Goal: Task Accomplishment & Management: Book appointment/travel/reservation

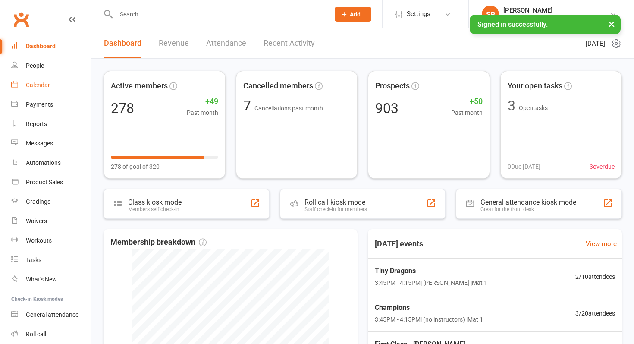
click at [43, 83] on div "Calendar" at bounding box center [38, 85] width 24 height 7
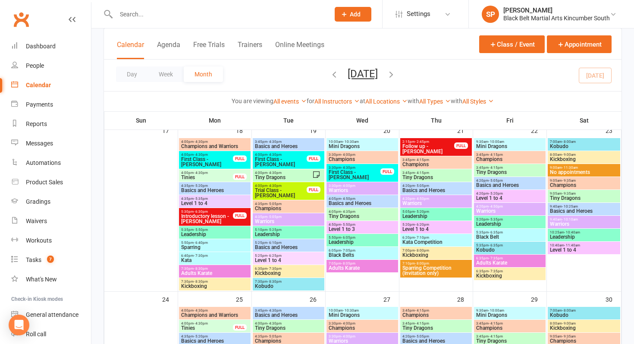
scroll to position [710, 0]
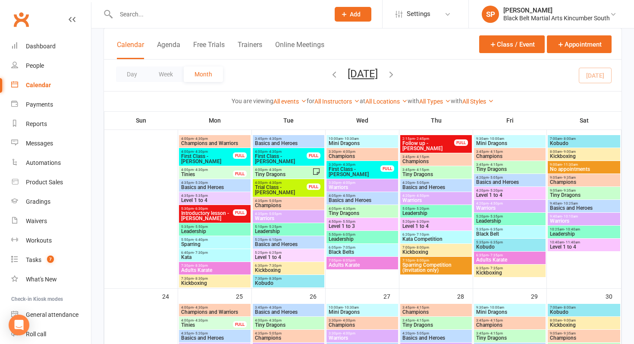
click at [347, 23] on div "Prospect Member Non-attending contact Class / event Appointment Grading event T…" at bounding box center [352, 14] width 59 height 28
click at [347, 14] on button "Add" at bounding box center [353, 14] width 37 height 15
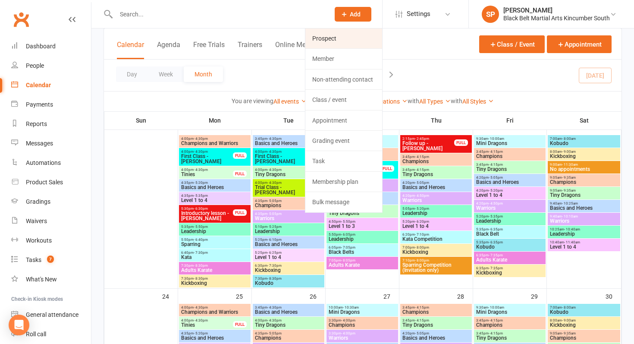
click at [354, 40] on link "Prospect" at bounding box center [343, 38] width 77 height 20
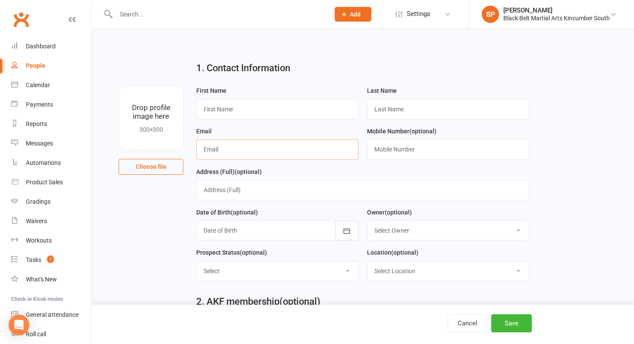
click at [266, 157] on input "text" at bounding box center [277, 149] width 162 height 20
type input "[EMAIL_ADDRESS][DOMAIN_NAME]"
click at [232, 108] on input "text" at bounding box center [277, 109] width 162 height 20
type input "A"
click at [238, 101] on input "text" at bounding box center [277, 109] width 162 height 20
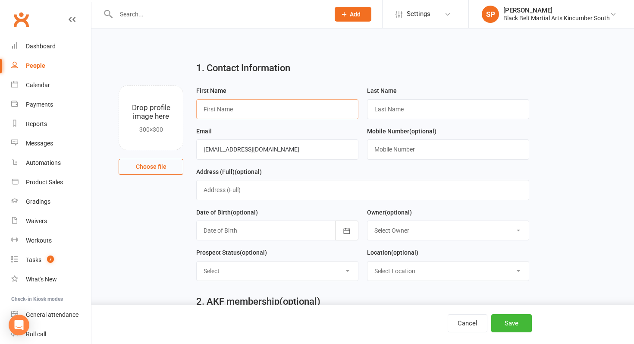
type input "a"
type input "[PERSON_NAME]"
click at [396, 111] on input "text" at bounding box center [448, 109] width 162 height 20
type input "[PERSON_NAME]"
click at [398, 149] on input "text" at bounding box center [448, 149] width 162 height 20
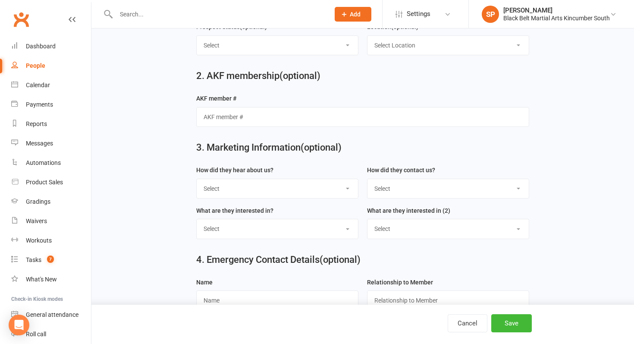
scroll to position [235, 0]
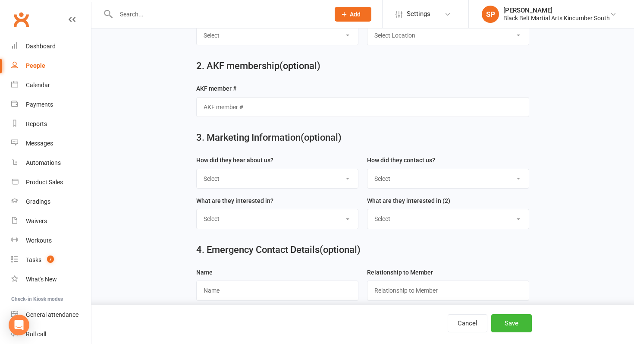
type input "0402358618"
click at [251, 175] on select "Select S4 - Search Engine R2 - Friend Referral A5 - Radio A2 - Print Media A7 -…" at bounding box center [277, 178] width 161 height 19
select select "R2 - Friend Referral"
click at [435, 183] on select "Select Phone Internet Walk in School initiated" at bounding box center [447, 178] width 161 height 19
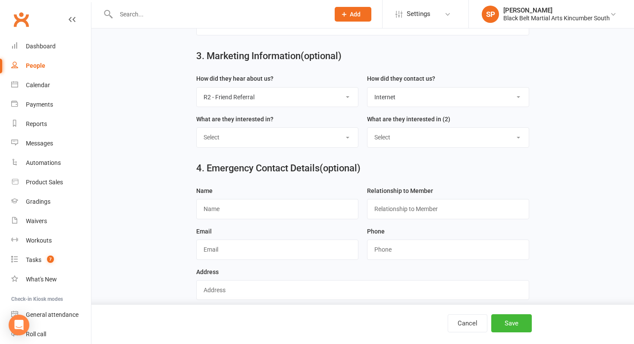
scroll to position [330, 0]
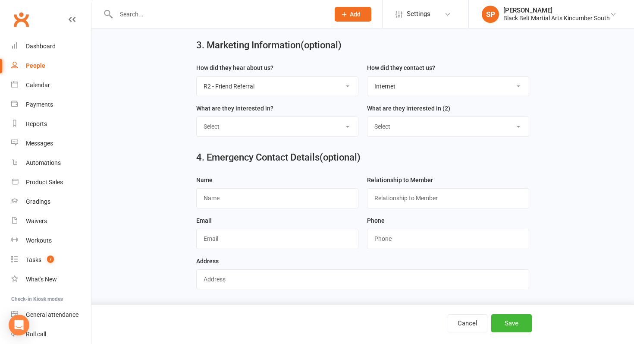
click at [418, 86] on select "Select Phone Internet Walk in School initiated" at bounding box center [447, 86] width 161 height 19
select select "Phone"
click at [515, 322] on button "Save" at bounding box center [511, 323] width 41 height 18
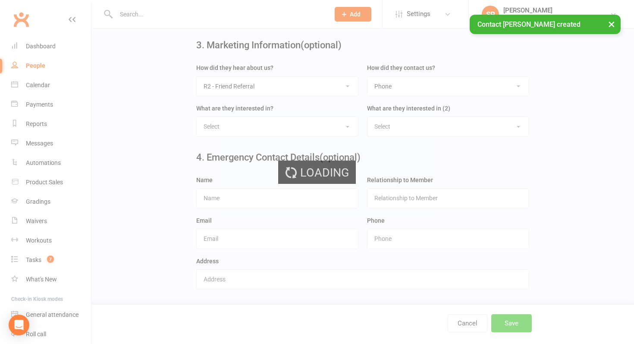
scroll to position [0, 0]
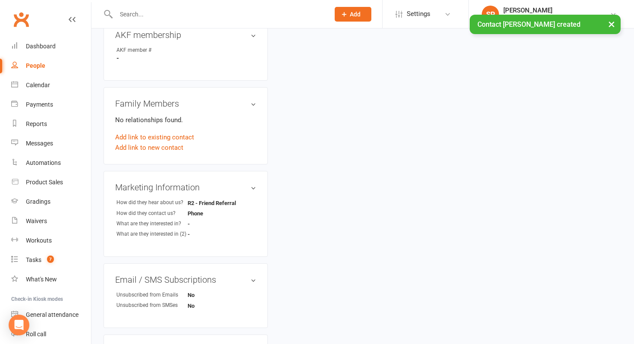
scroll to position [299, 0]
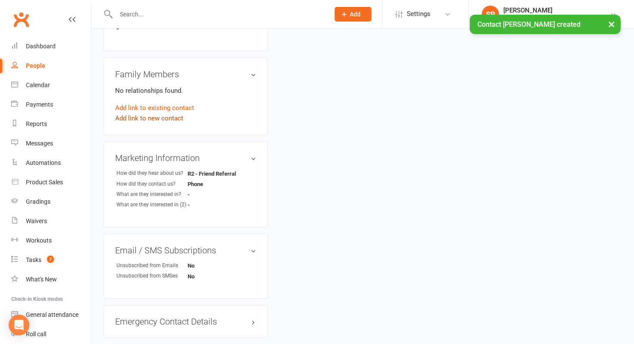
click at [154, 113] on link "Add link to new contact" at bounding box center [149, 118] width 68 height 10
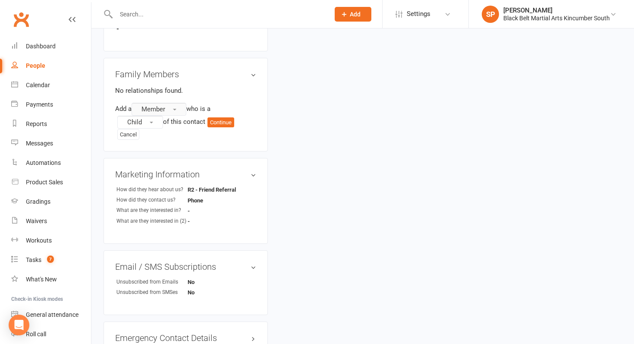
click at [160, 109] on span "Member" at bounding box center [153, 109] width 24 height 8
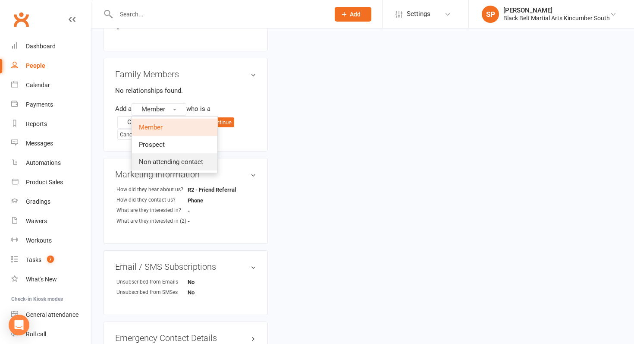
click at [170, 158] on span "Non-attending contact" at bounding box center [171, 162] width 64 height 8
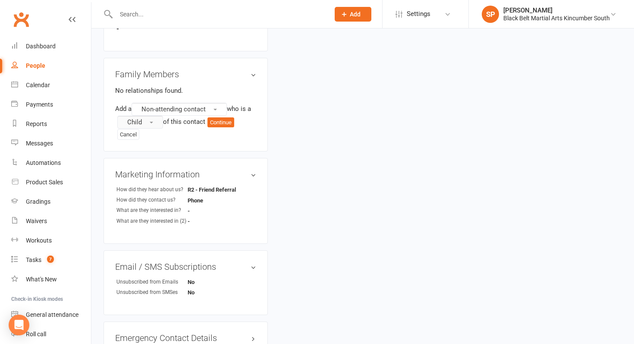
click at [148, 124] on button "Child" at bounding box center [140, 122] width 46 height 13
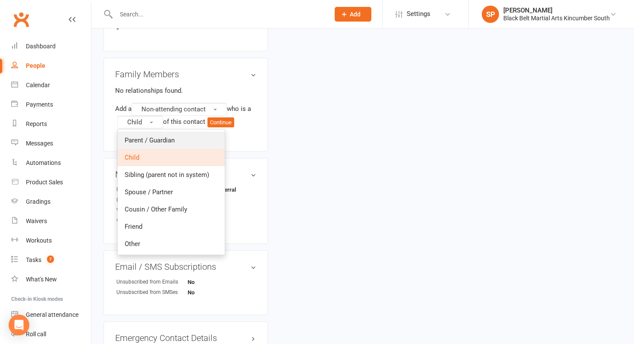
click at [148, 136] on span "Parent / Guardian" at bounding box center [150, 140] width 50 height 8
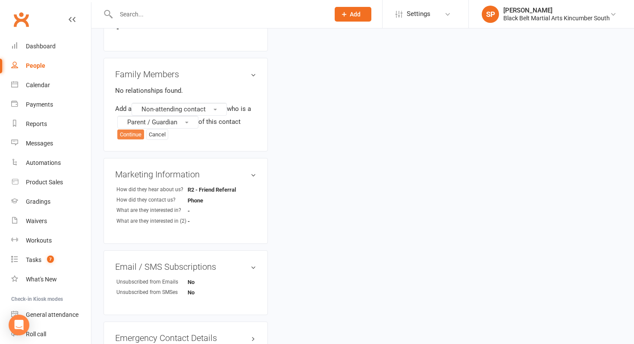
click at [132, 132] on button "Continue" at bounding box center [130, 134] width 27 height 10
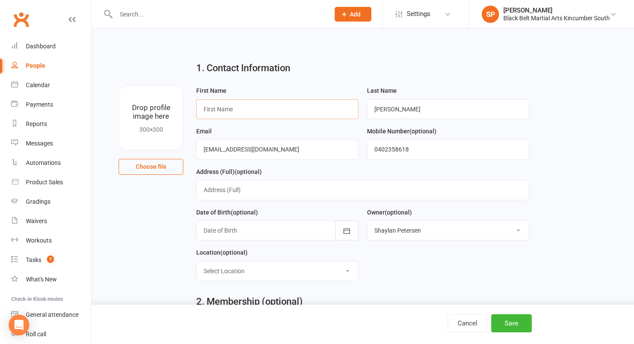
click at [289, 112] on input "text" at bounding box center [277, 109] width 162 height 20
type input "[PERSON_NAME]"
click at [517, 323] on button "Save" at bounding box center [511, 323] width 41 height 18
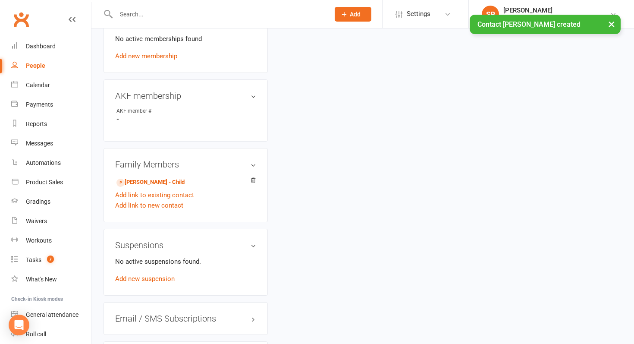
scroll to position [379, 0]
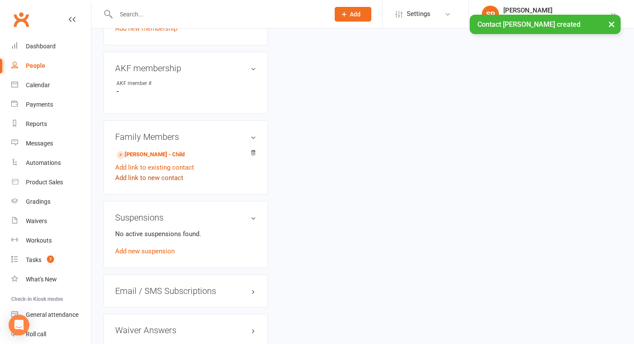
click at [162, 177] on link "Add link to new contact" at bounding box center [149, 178] width 68 height 10
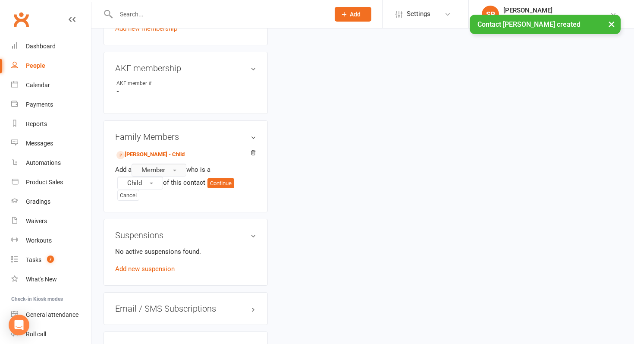
click at [174, 173] on button "Member" at bounding box center [159, 169] width 55 height 13
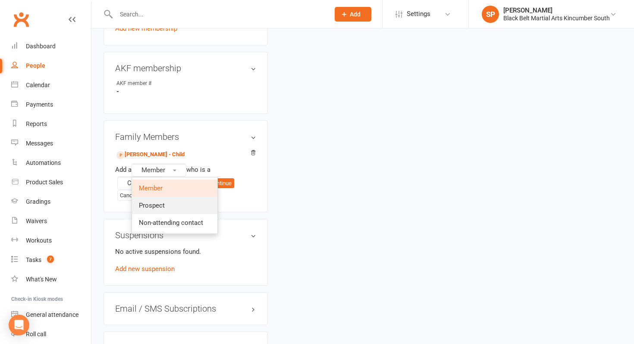
click at [167, 204] on link "Prospect" at bounding box center [174, 205] width 85 height 17
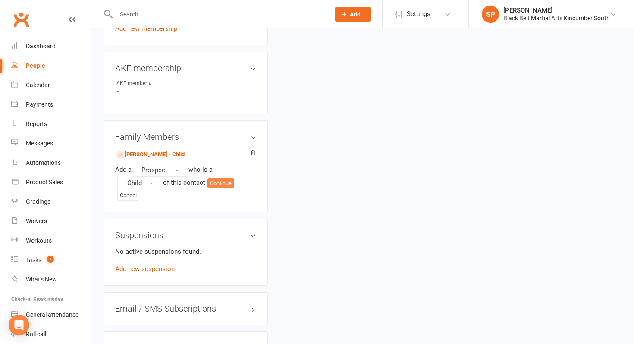
click at [228, 183] on button "Continue" at bounding box center [220, 183] width 27 height 10
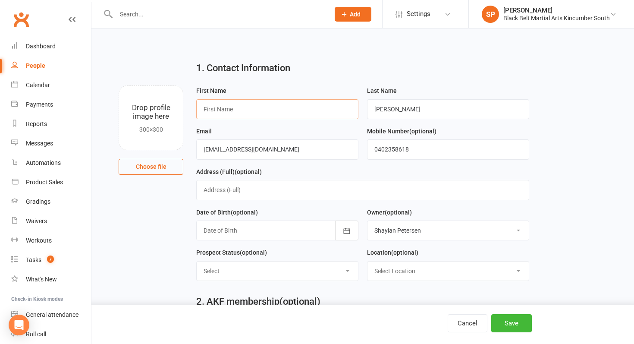
click at [264, 112] on input "text" at bounding box center [277, 109] width 162 height 20
type input "[PERSON_NAME]"
click at [516, 323] on button "Save" at bounding box center [511, 323] width 41 height 18
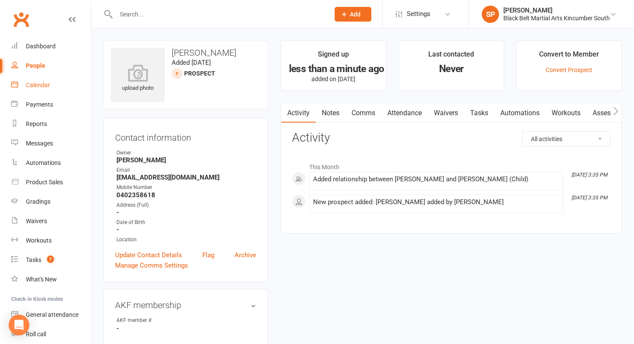
click at [50, 87] on link "Calendar" at bounding box center [51, 84] width 80 height 19
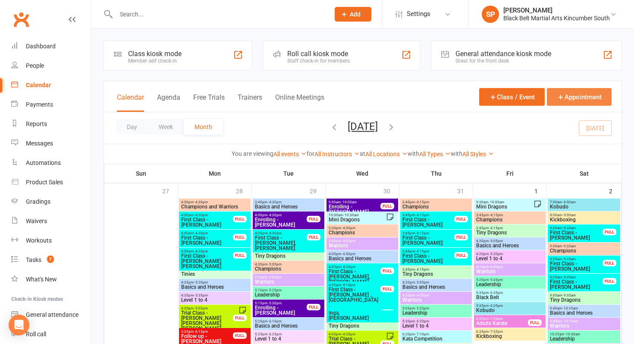
click at [580, 94] on button "Appointment" at bounding box center [579, 97] width 65 height 18
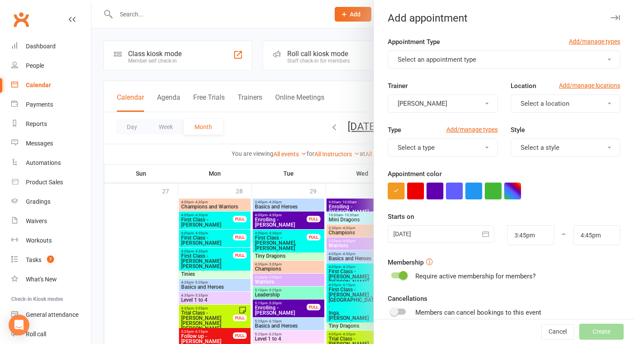
click at [449, 55] on button "Select an appointment type" at bounding box center [504, 59] width 232 height 18
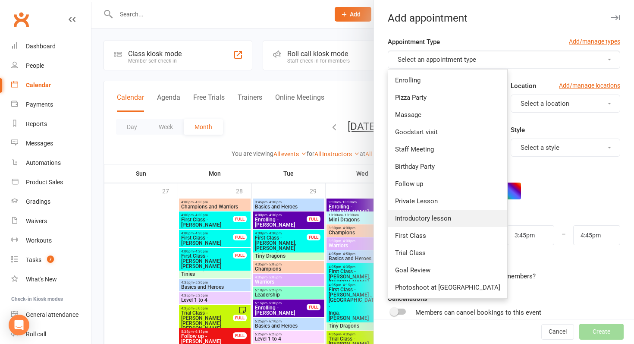
click at [434, 210] on link "Introductory lesson" at bounding box center [447, 218] width 119 height 17
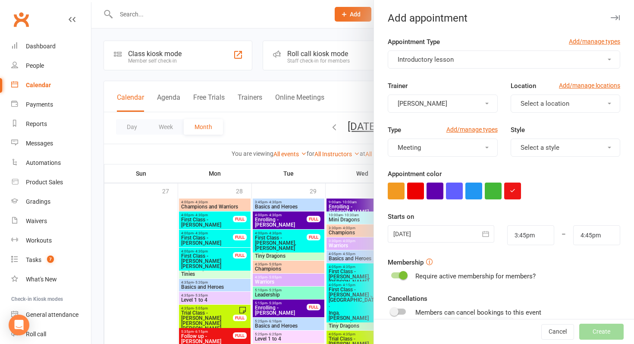
click at [427, 238] on div at bounding box center [441, 233] width 107 height 17
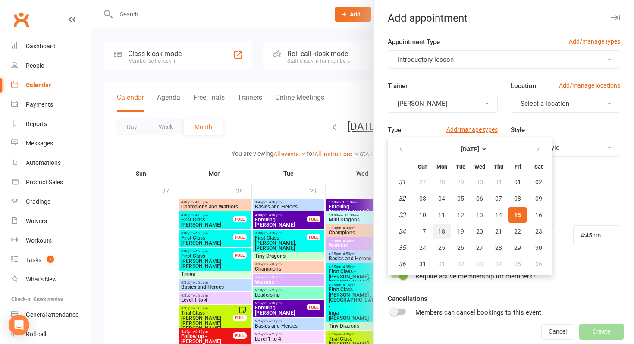
click at [443, 232] on span "18" at bounding box center [441, 231] width 7 height 7
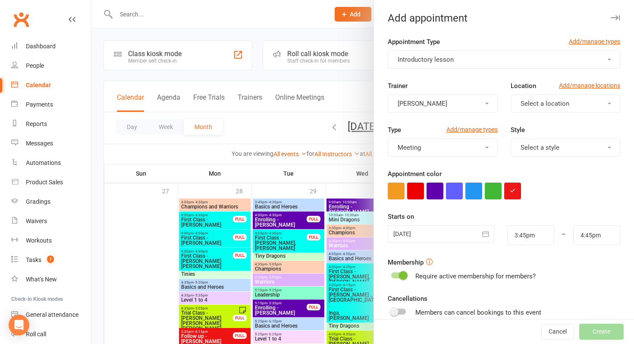
type input "[DATE]"
drag, startPoint x: 518, startPoint y: 235, endPoint x: 493, endPoint y: 235, distance: 24.6
click at [500, 235] on div "[DATE] [DATE] Sun Mon Tue Wed Thu Fri Sat 31 27 28 29 30 31 01 02 32 03 04 05 0…" at bounding box center [503, 235] width 245 height 20
type input "4:45pm"
type input "5:45pm"
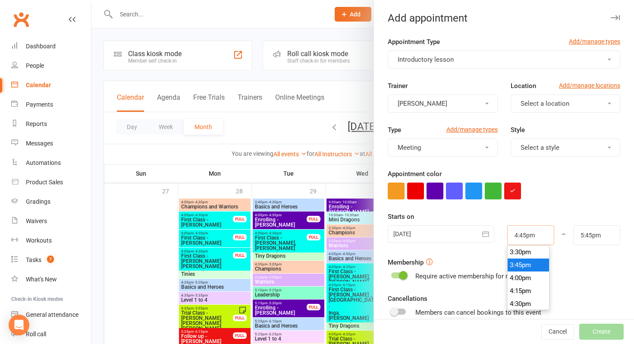
scroll to position [854, 0]
type input "4:45pm"
click at [584, 206] on form "Appointment Type Add/manage types Introductory lesson Trainer [PERSON_NAME] Loc…" at bounding box center [504, 224] width 232 height 375
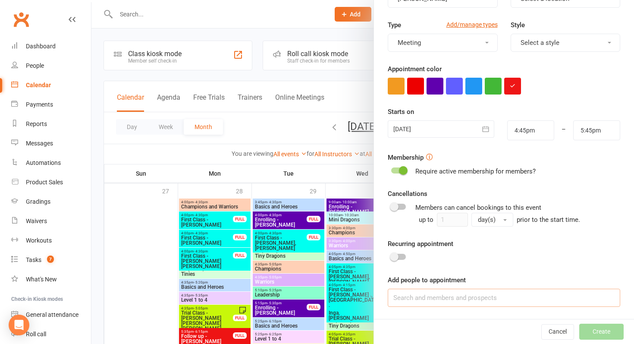
click at [414, 301] on input at bounding box center [504, 298] width 232 height 18
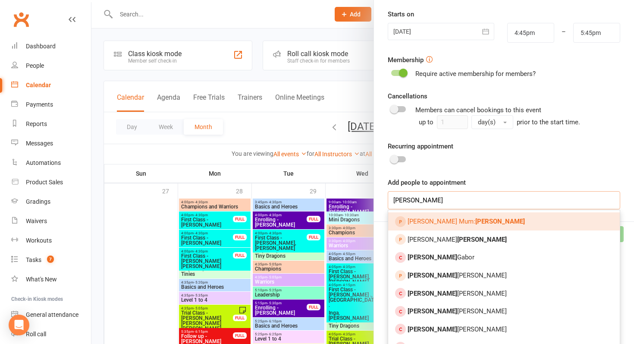
scroll to position [207, 0]
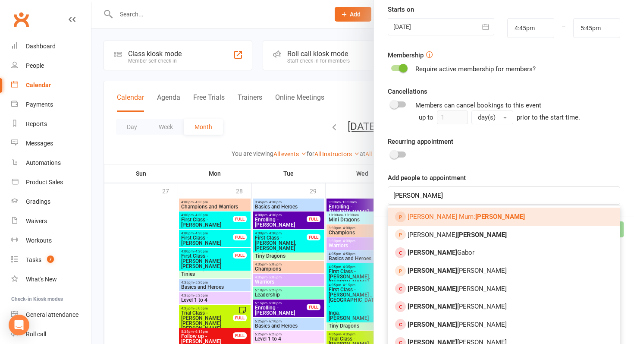
click at [436, 178] on label "Add people to appointment" at bounding box center [427, 178] width 78 height 10
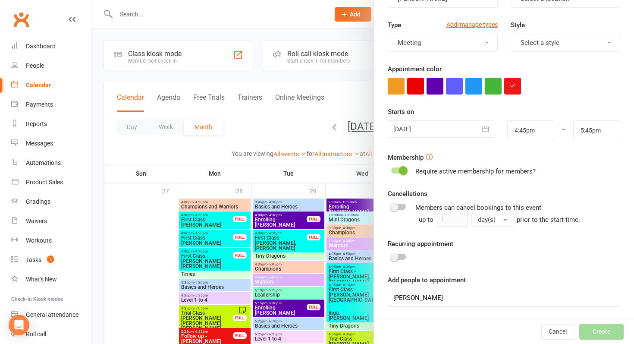
scroll to position [105, 0]
click at [442, 301] on input "[PERSON_NAME]" at bounding box center [504, 298] width 232 height 18
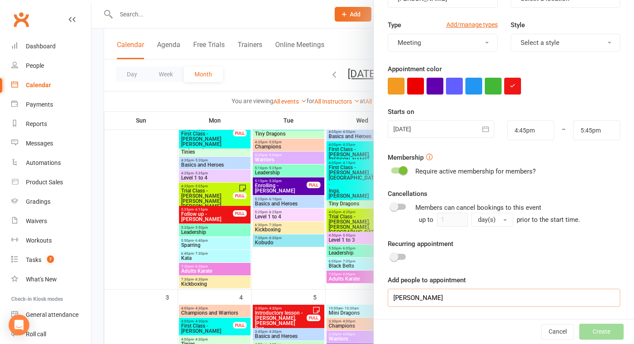
scroll to position [165, 0]
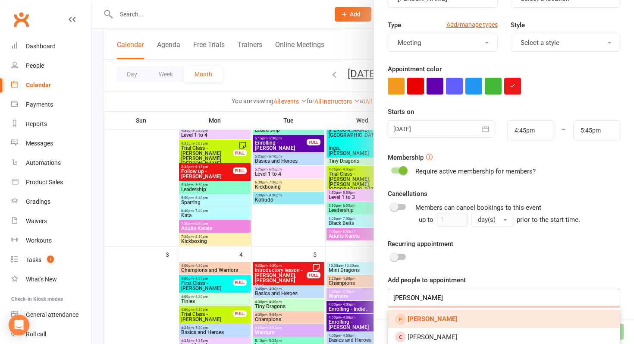
type input "[PERSON_NAME]"
click at [447, 313] on link "[PERSON_NAME]" at bounding box center [504, 319] width 232 height 18
type input "[PERSON_NAME]"
click at [446, 319] on span "[PERSON_NAME]" at bounding box center [441, 319] width 67 height 8
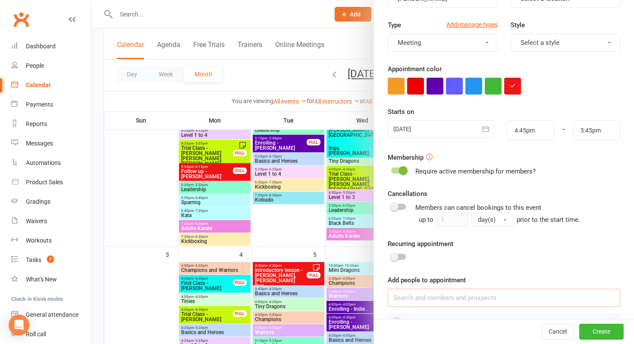
scroll to position [147, 0]
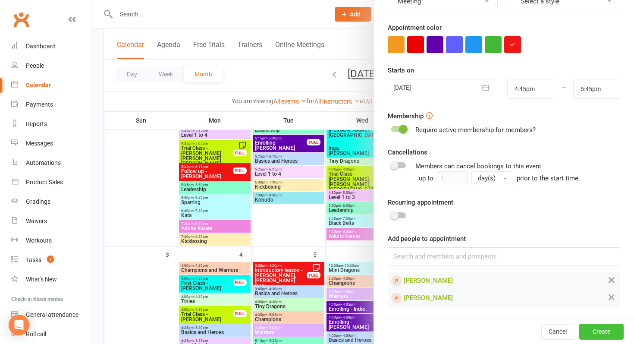
click at [614, 328] on button "Create" at bounding box center [601, 331] width 44 height 16
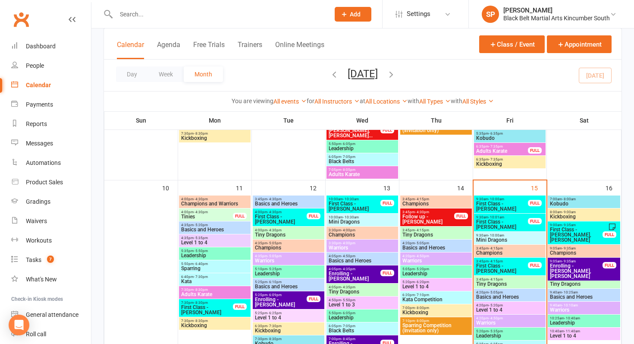
scroll to position [436, 0]
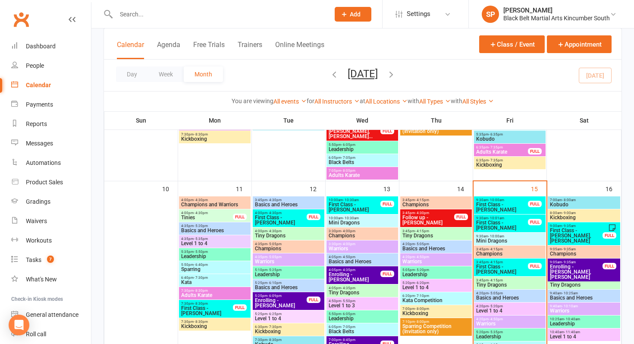
click at [583, 282] on span "Tiny Dragons" at bounding box center [583, 284] width 69 height 5
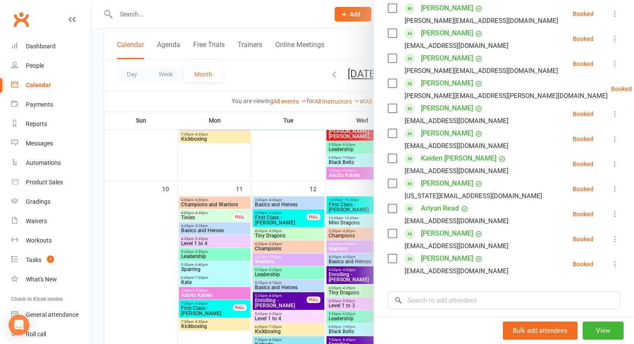
scroll to position [162, 0]
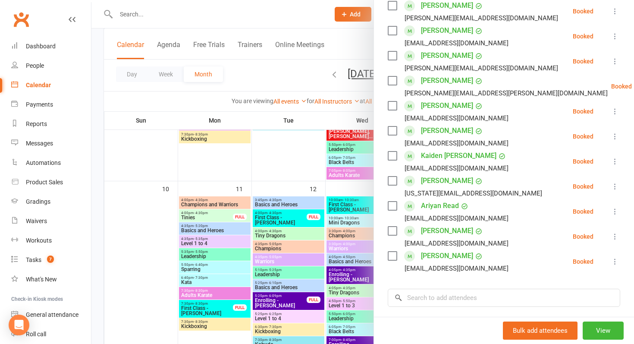
click at [258, 180] on div at bounding box center [362, 172] width 543 height 344
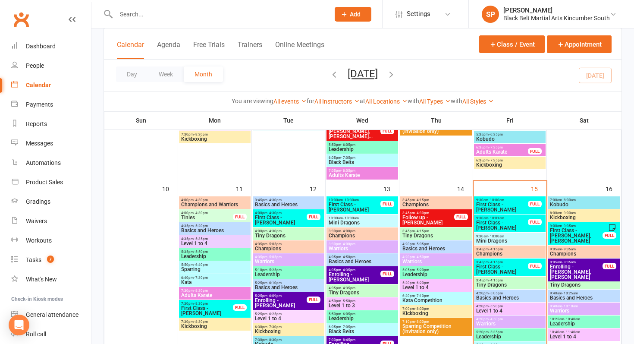
click at [578, 284] on span "Tiny Dragons" at bounding box center [583, 284] width 69 height 5
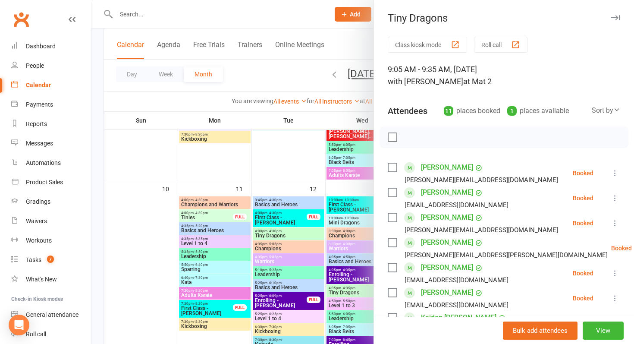
click at [233, 210] on div at bounding box center [362, 172] width 543 height 344
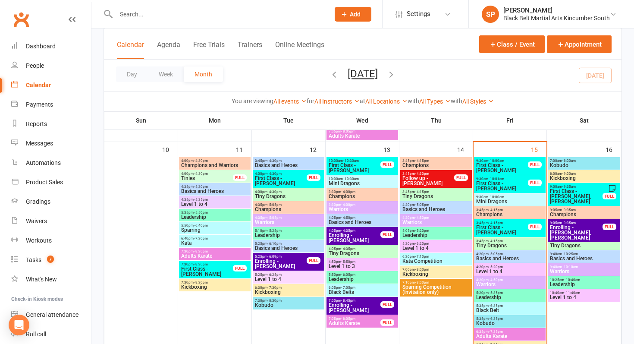
scroll to position [477, 0]
